Goal: Obtain resource: Obtain resource

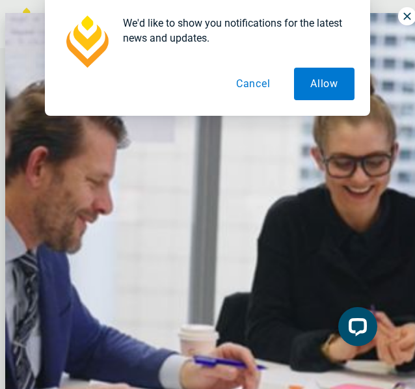
click at [248, 92] on button "Cancel" at bounding box center [253, 84] width 67 height 32
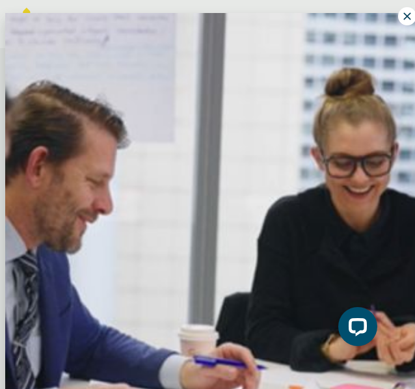
click at [401, 20] on icon at bounding box center [407, 16] width 12 height 12
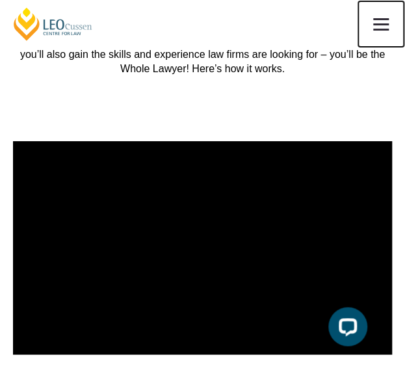
scroll to position [8449, 0]
click at [378, 33] on link at bounding box center [381, 24] width 48 height 48
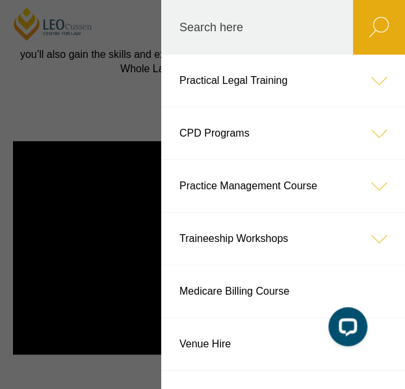
click at [369, 90] on icon at bounding box center [379, 81] width 52 height 52
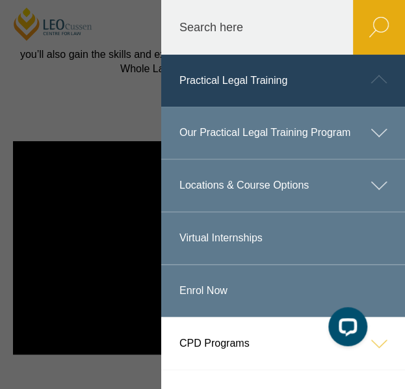
click at [358, 198] on icon at bounding box center [379, 185] width 52 height 52
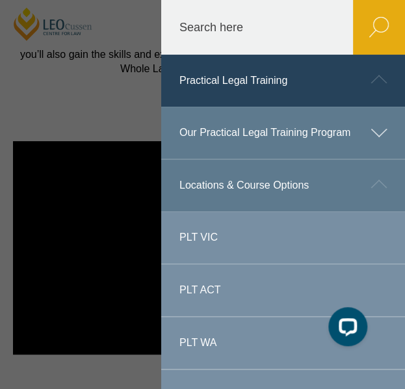
click at [364, 148] on icon at bounding box center [379, 133] width 52 height 52
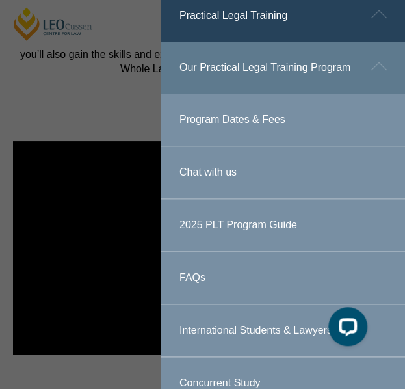
scroll to position [195, 0]
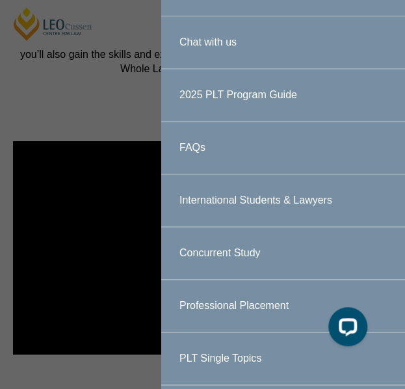
click at [257, 109] on link "2025 PLT Program Guide" at bounding box center [283, 95] width 244 height 52
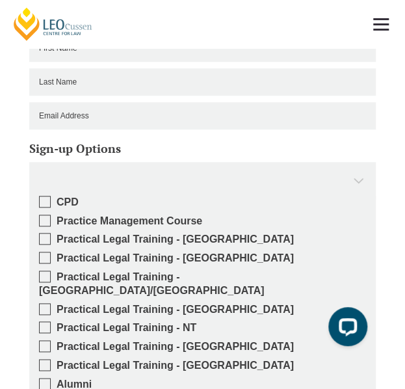
scroll to position [1421, 0]
